Goal: Information Seeking & Learning: Check status

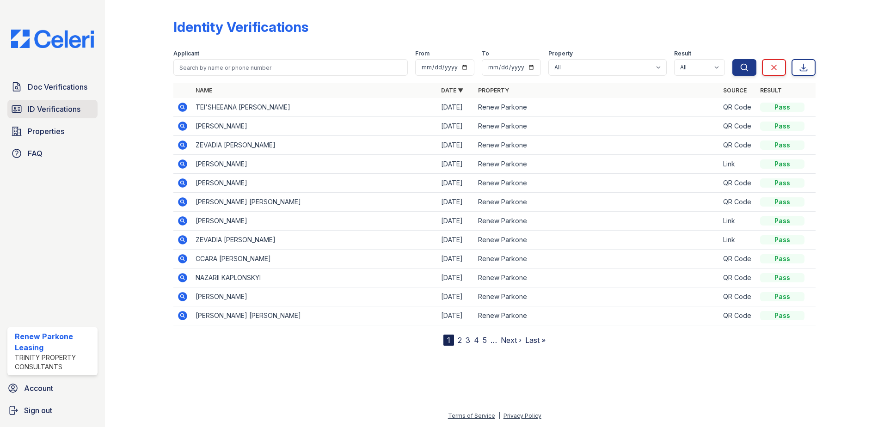
click at [60, 101] on link "ID Verifications" at bounding box center [52, 109] width 90 height 19
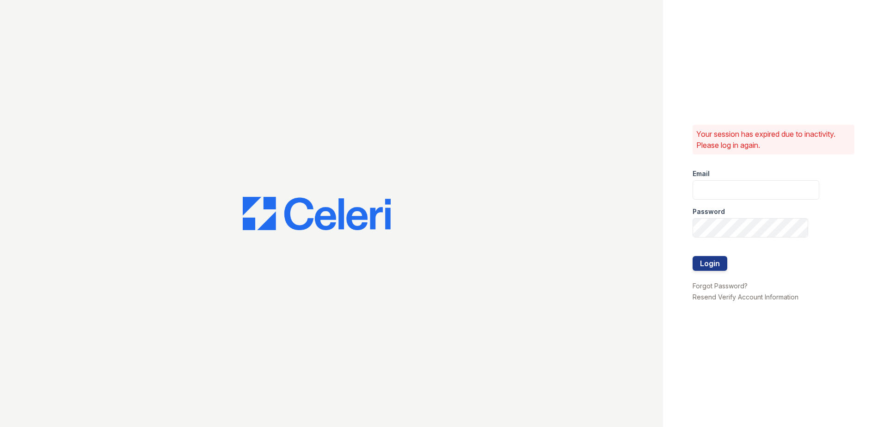
type input "renewparkone@trinity-pm.com"
click at [701, 269] on button "Login" at bounding box center [710, 263] width 35 height 15
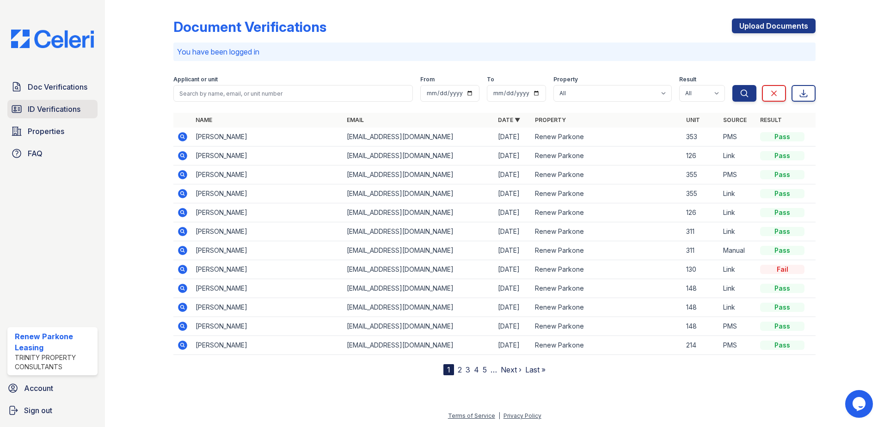
click at [62, 107] on span "ID Verifications" at bounding box center [54, 109] width 53 height 11
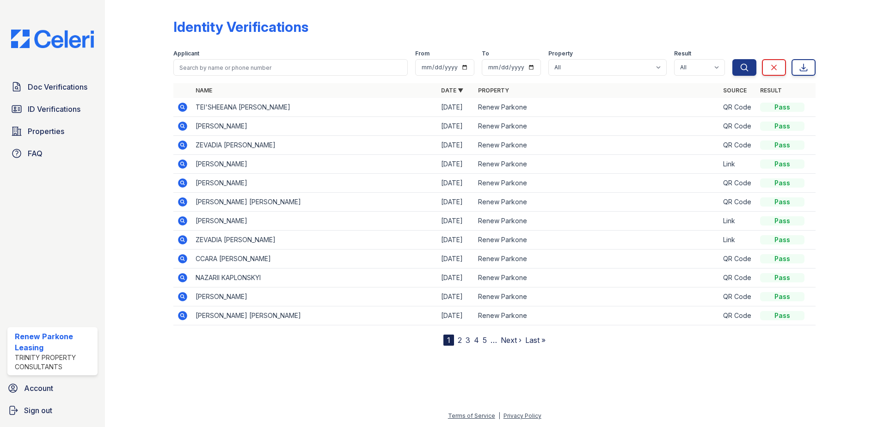
click at [462, 340] on link "2" at bounding box center [460, 340] width 4 height 9
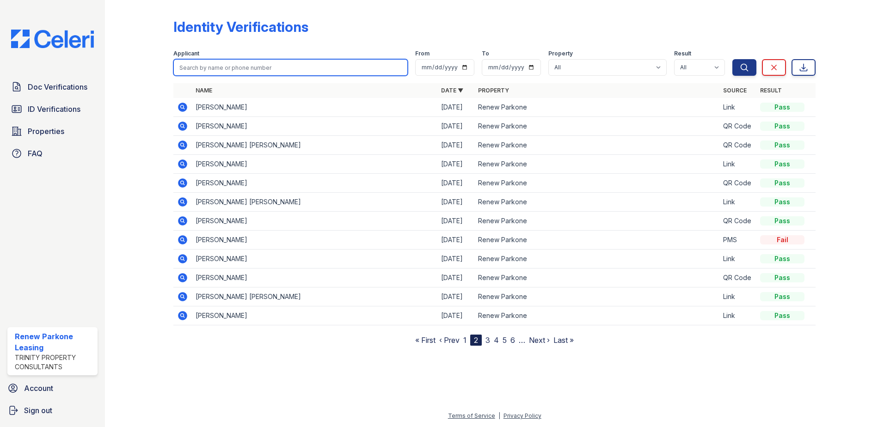
click at [198, 72] on input "search" at bounding box center [290, 67] width 235 height 17
type input "keeona"
click at [733, 59] on button "Search" at bounding box center [745, 67] width 24 height 17
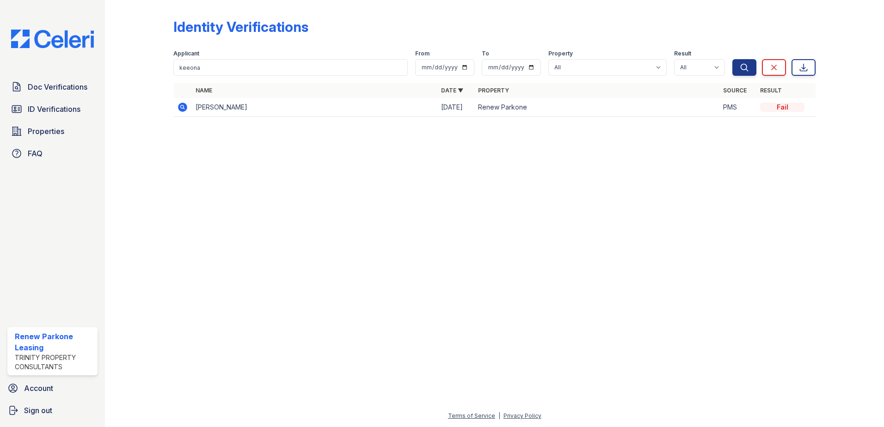
click at [181, 105] on icon at bounding box center [182, 107] width 11 height 11
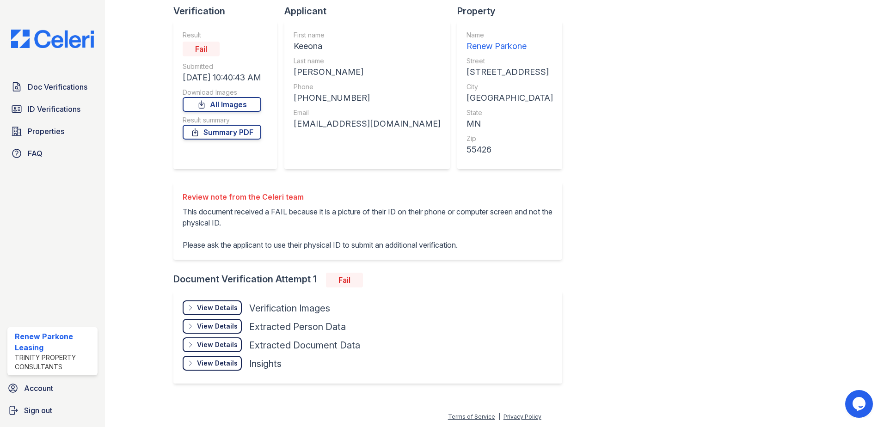
scroll to position [65, 0]
click at [206, 310] on div "View Details" at bounding box center [217, 307] width 41 height 9
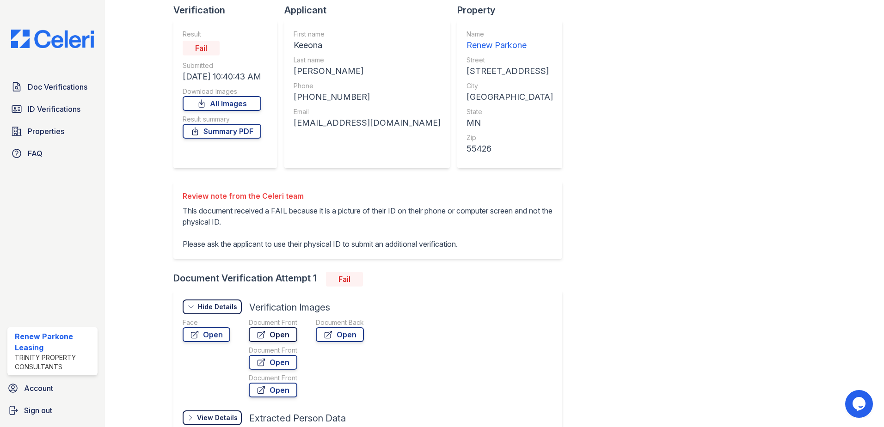
click at [267, 335] on link "Open" at bounding box center [273, 334] width 49 height 15
click at [204, 340] on link "Open" at bounding box center [207, 334] width 48 height 15
click at [58, 93] on link "Doc Verifications" at bounding box center [52, 87] width 90 height 19
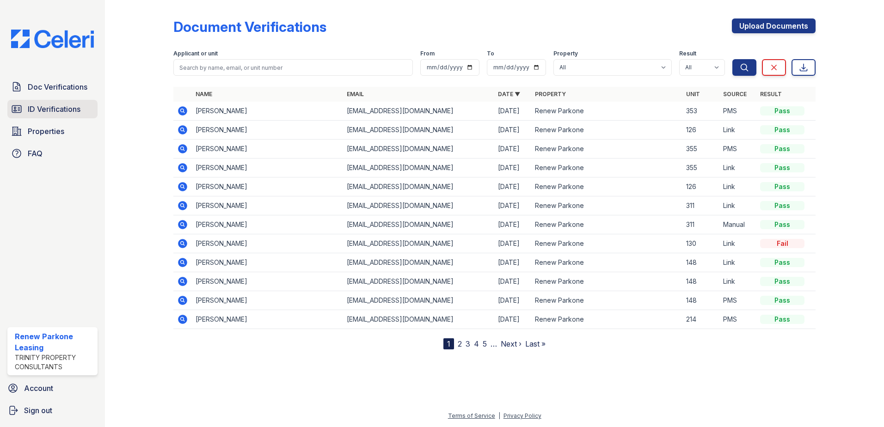
click at [51, 113] on span "ID Verifications" at bounding box center [54, 109] width 53 height 11
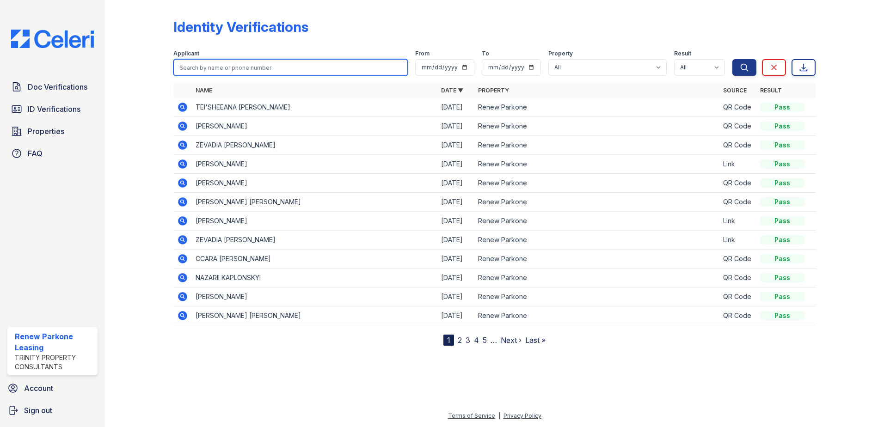
click at [215, 75] on input "search" at bounding box center [290, 67] width 235 height 17
type input "[PERSON_NAME]"
click at [733, 59] on button "Search" at bounding box center [745, 67] width 24 height 17
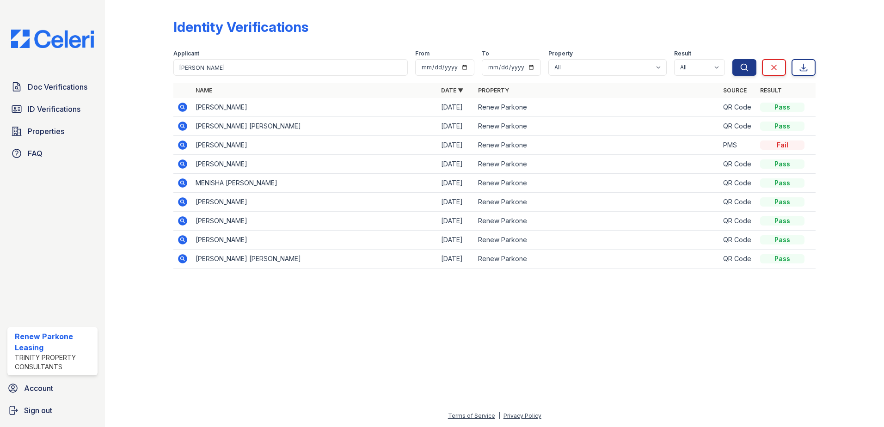
click at [182, 146] on icon at bounding box center [182, 144] width 2 height 2
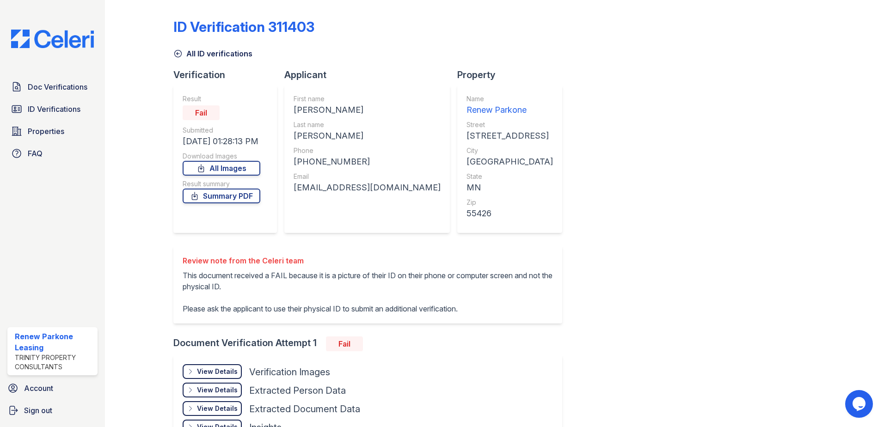
click at [177, 51] on icon at bounding box center [177, 53] width 9 height 9
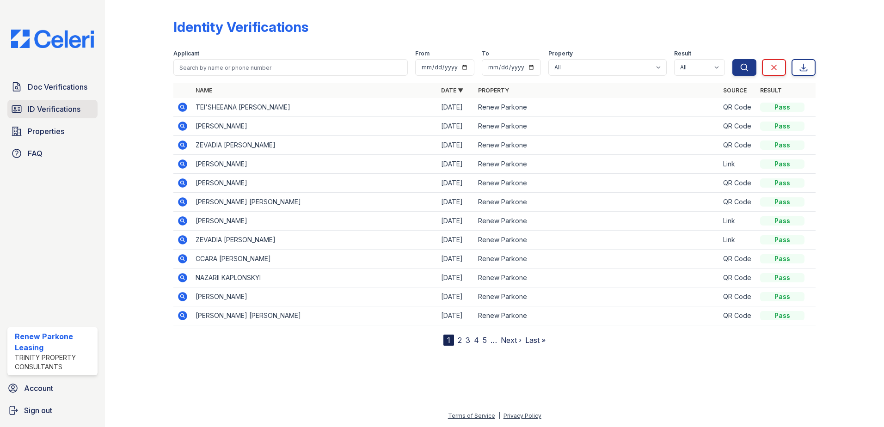
click at [57, 110] on span "ID Verifications" at bounding box center [54, 109] width 53 height 11
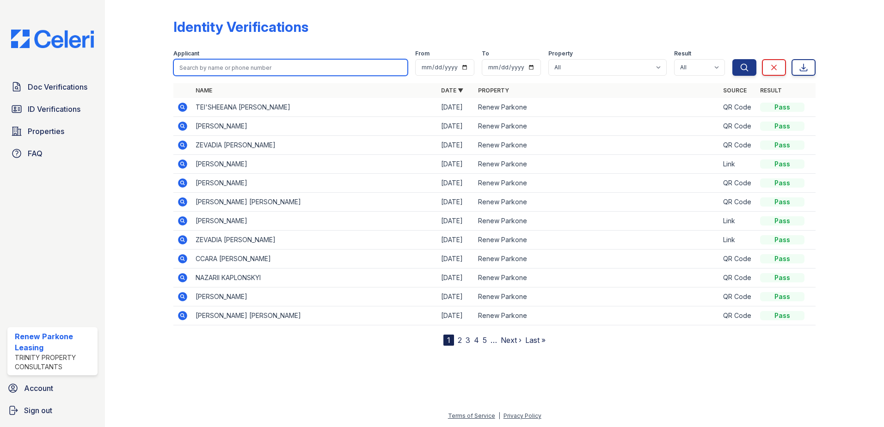
click at [209, 68] on input "search" at bounding box center [290, 67] width 235 height 17
type input "[PERSON_NAME]"
click at [733, 59] on button "Search" at bounding box center [745, 67] width 24 height 17
